Goal: Task Accomplishment & Management: Complete application form

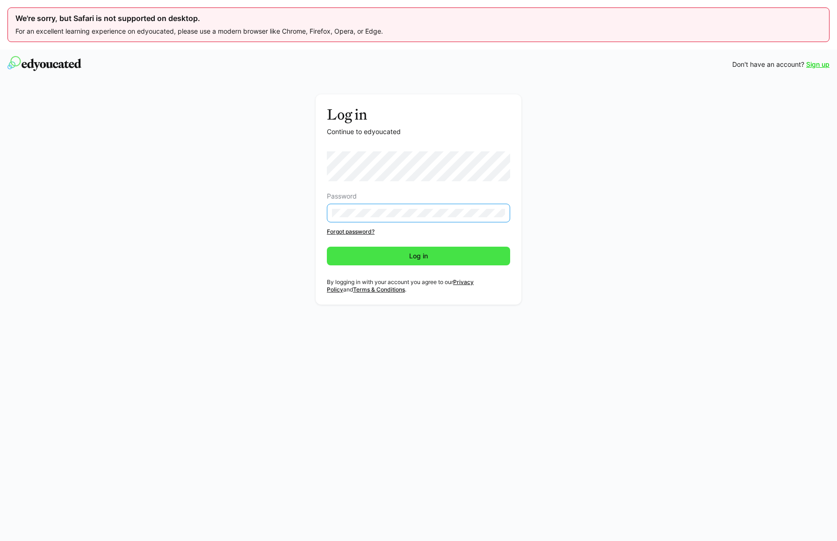
click at [444, 251] on span "Log in" at bounding box center [418, 256] width 183 height 19
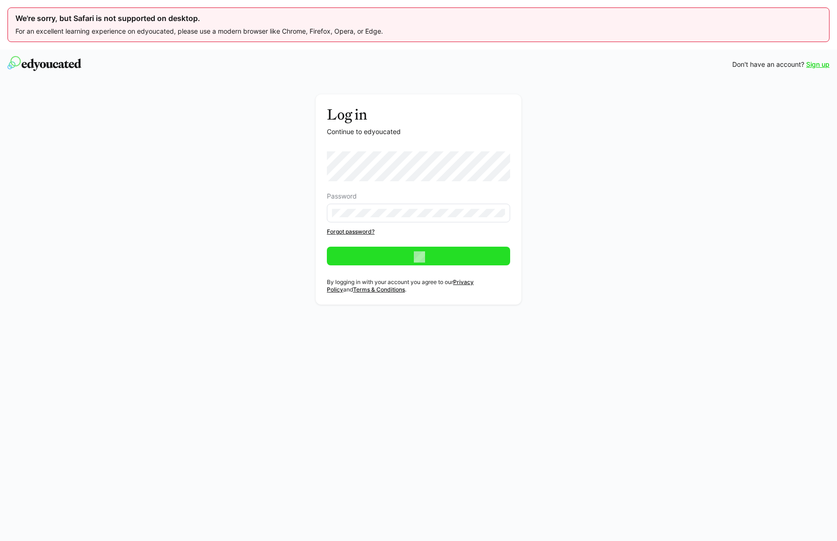
scroll to position [0, 0]
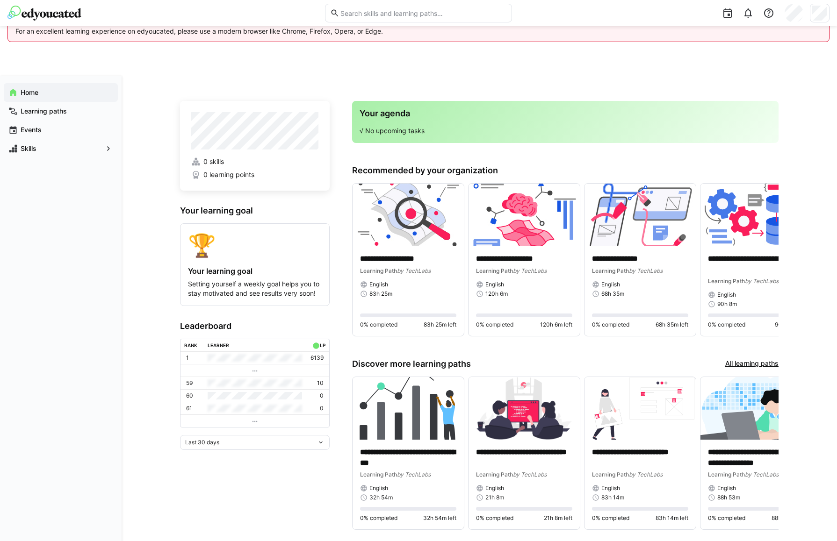
drag, startPoint x: 805, startPoint y: 75, endPoint x: 816, endPoint y: 33, distance: 43.6
click at [805, 75] on div "**********" at bounding box center [418, 320] width 837 height 541
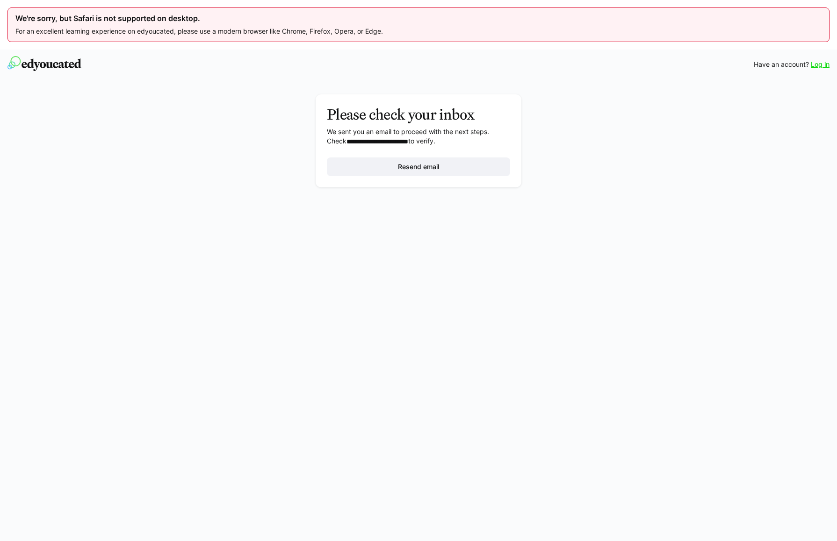
click at [818, 63] on link "Log in" at bounding box center [820, 64] width 19 height 9
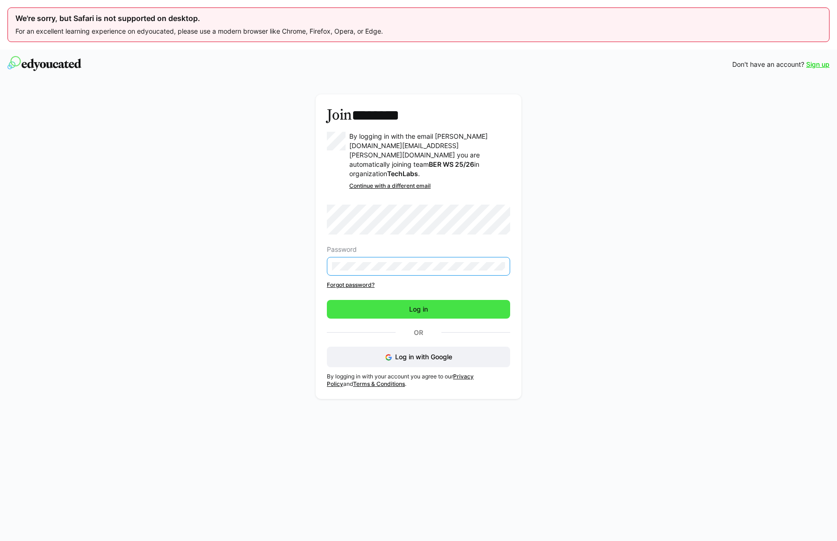
click at [369, 300] on span "Log in" at bounding box center [418, 309] width 183 height 19
